Goal: Task Accomplishment & Management: Manage account settings

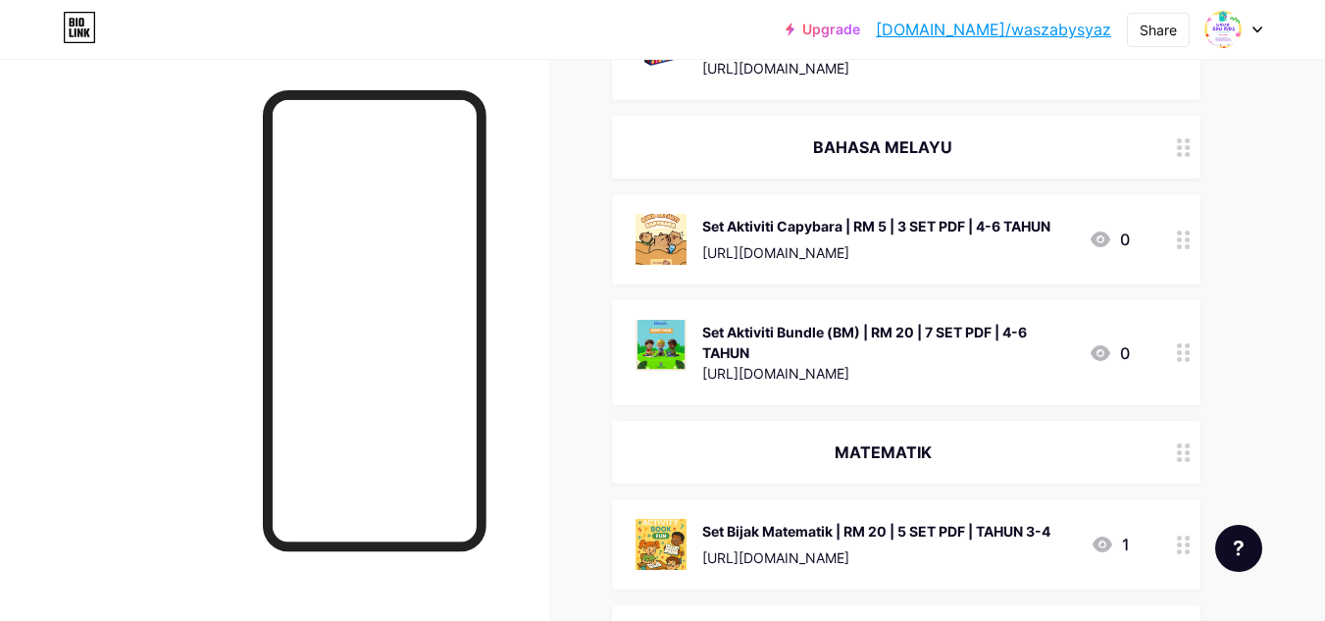
scroll to position [1055, 0]
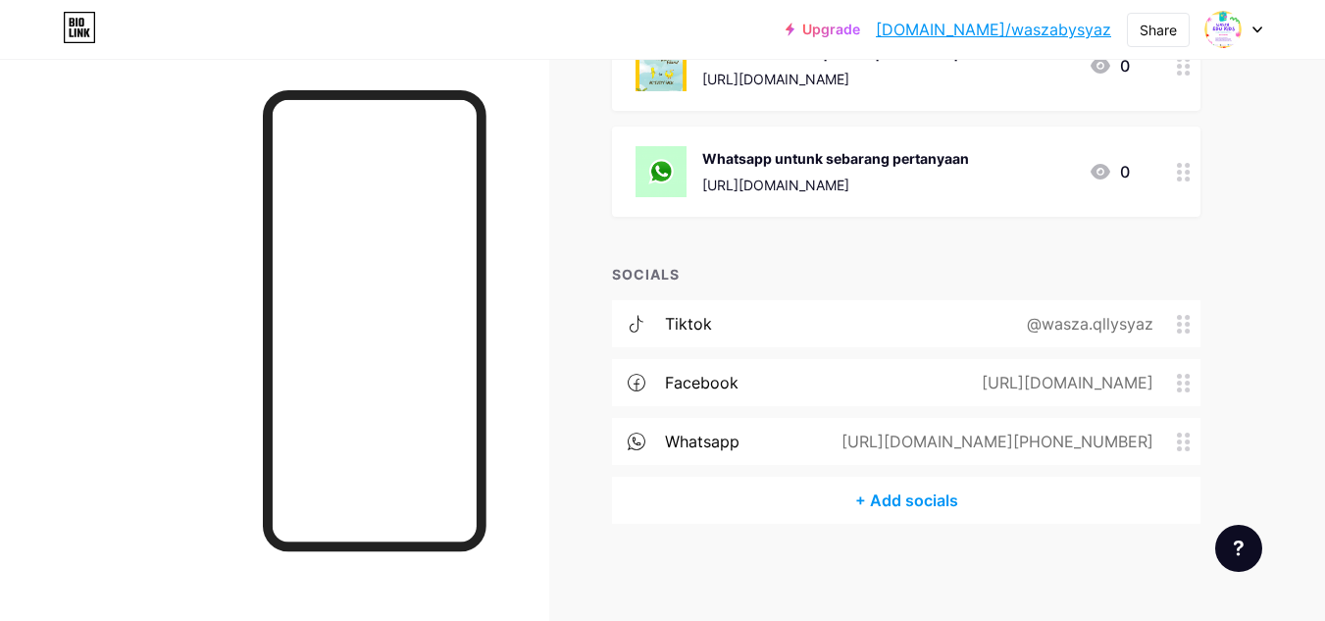
drag, startPoint x: 909, startPoint y: 161, endPoint x: 881, endPoint y: 184, distance: 36.9
click at [881, 184] on div "[URL][DOMAIN_NAME]" at bounding box center [835, 185] width 267 height 21
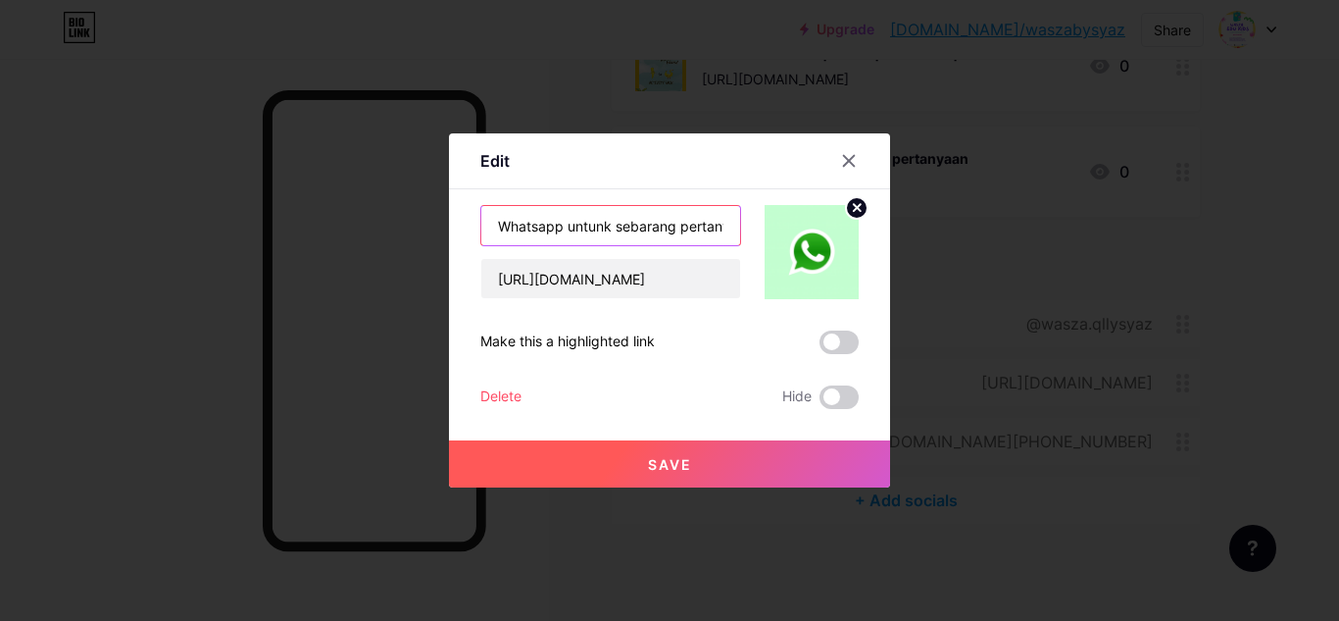
click at [597, 228] on input "Whatsapp untunk sebarang pertanyaan" at bounding box center [610, 225] width 259 height 39
type input "Whatsapp untuk sebarang pertanyaan"
click at [701, 470] on button "Save" at bounding box center [669, 463] width 441 height 47
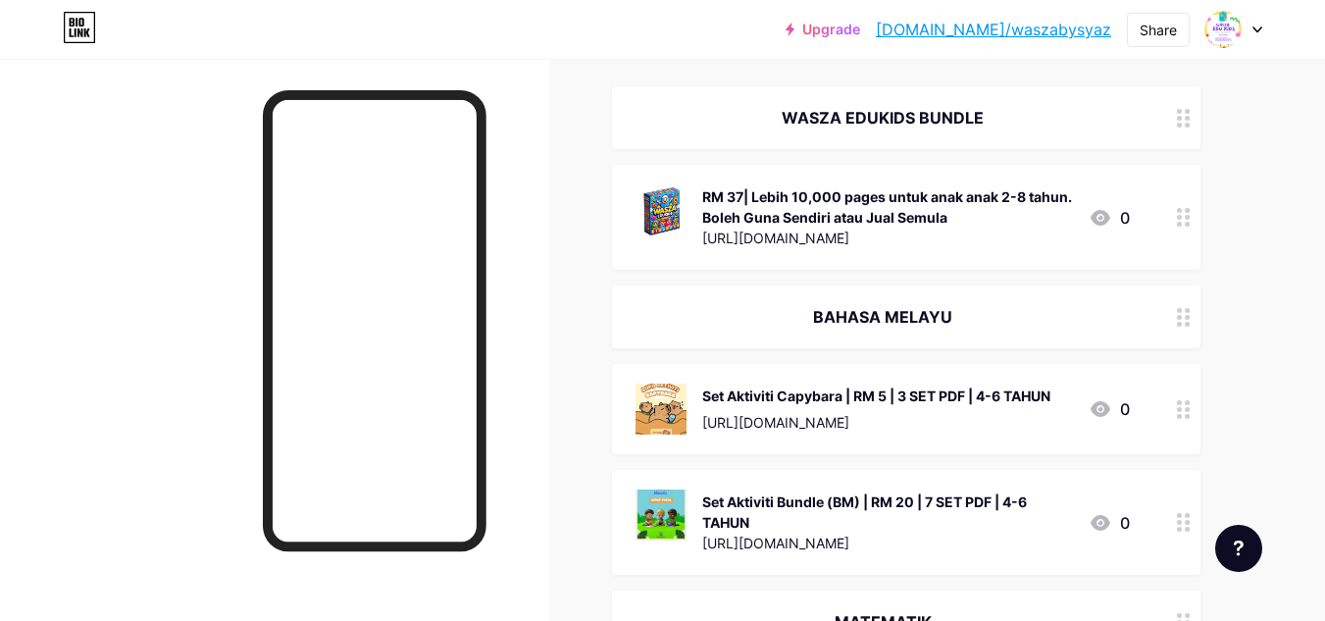
scroll to position [0, 0]
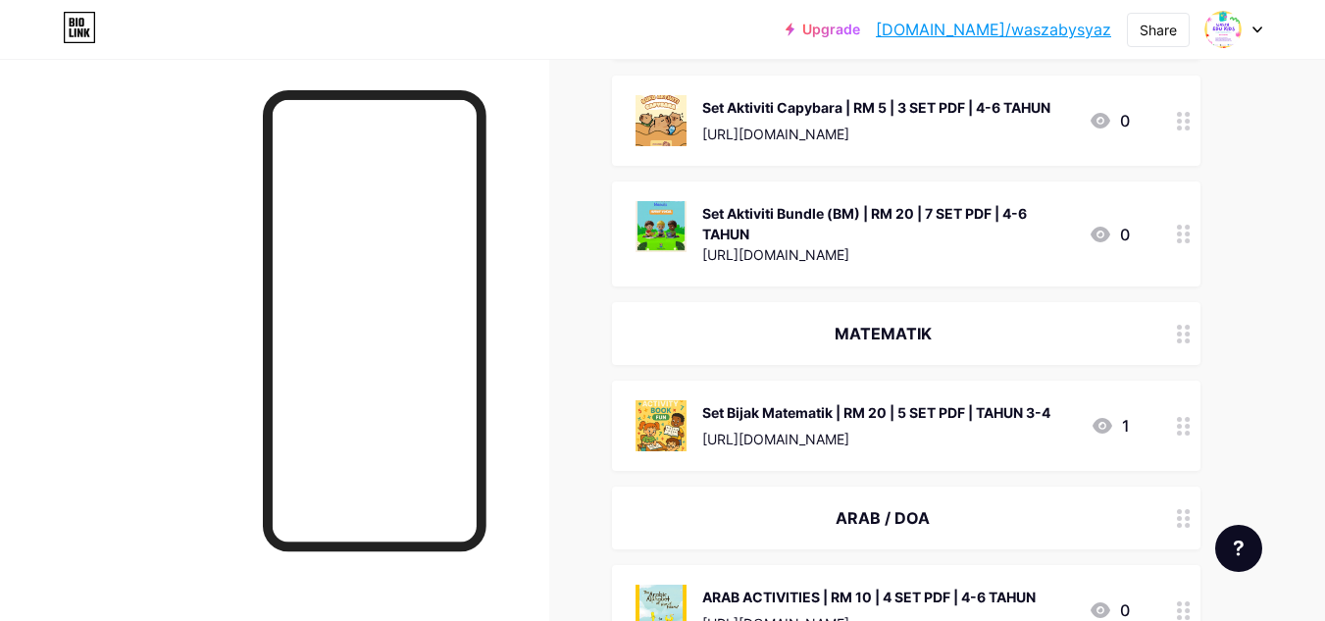
scroll to position [490, 0]
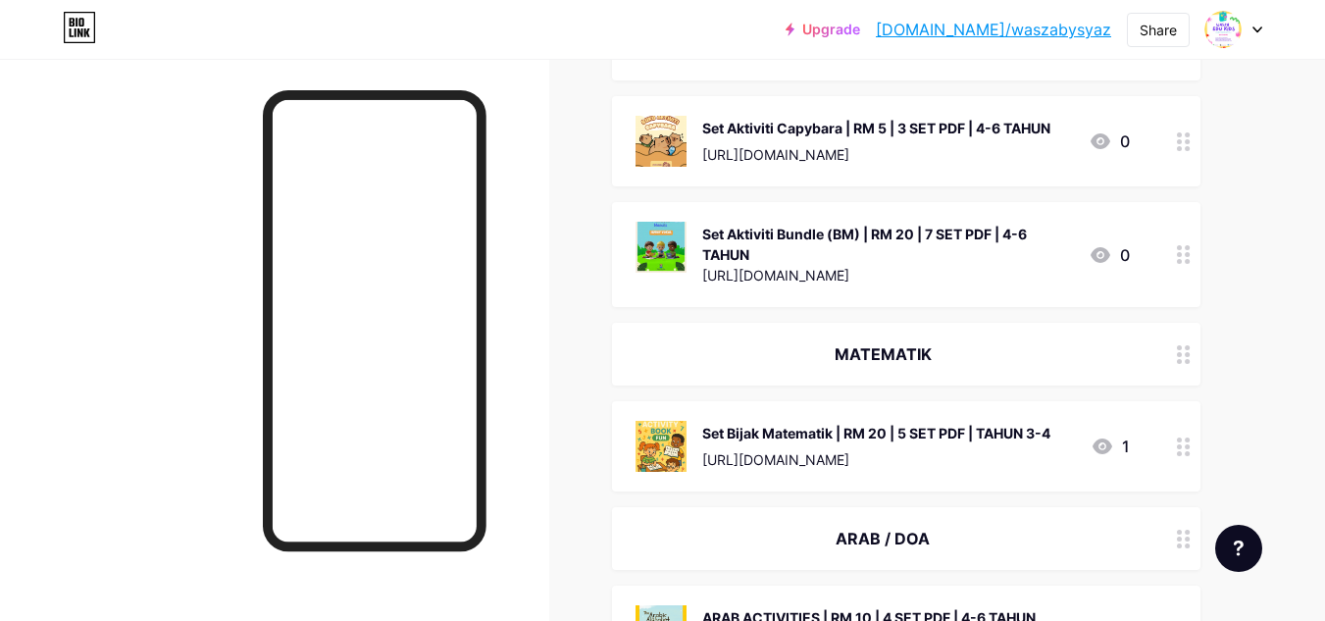
drag, startPoint x: 929, startPoint y: 247, endPoint x: 879, endPoint y: 249, distance: 50.0
click at [879, 249] on div "Set Aktiviti Bundle (BM) | RM 20 | 7 SET PDF | 4-6 TAHUN" at bounding box center [887, 244] width 371 height 41
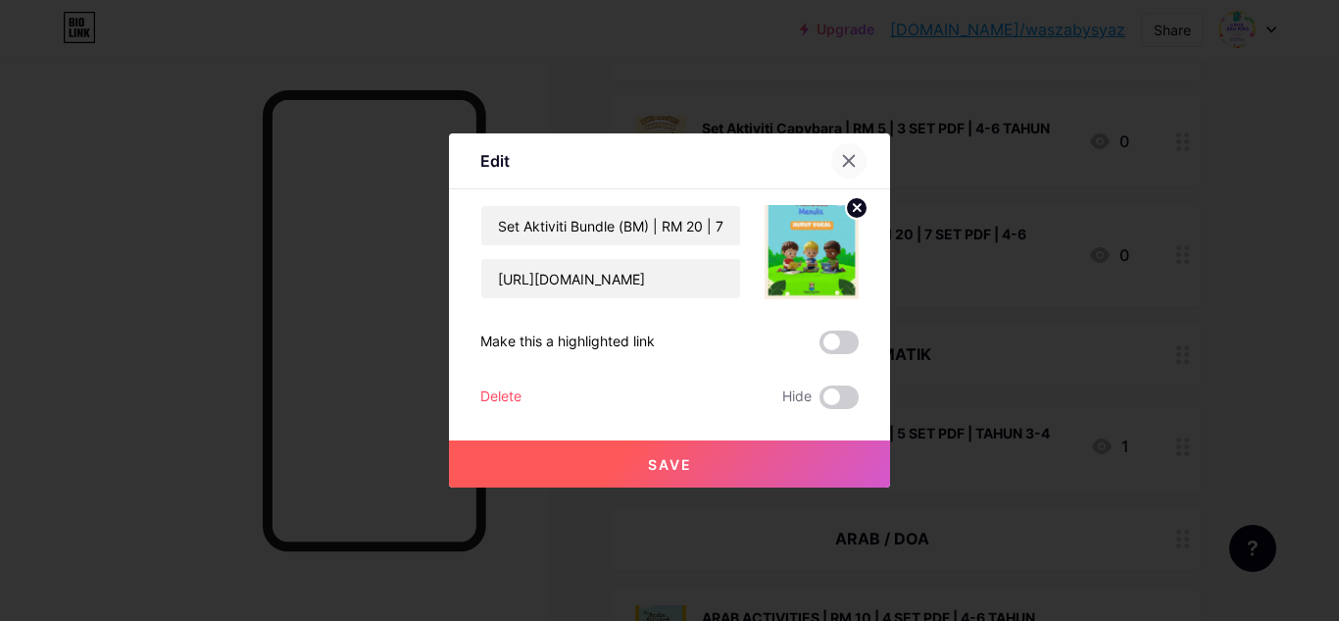
click at [844, 170] on div at bounding box center [849, 160] width 35 height 35
